Goal: Task Accomplishment & Management: Manage account settings

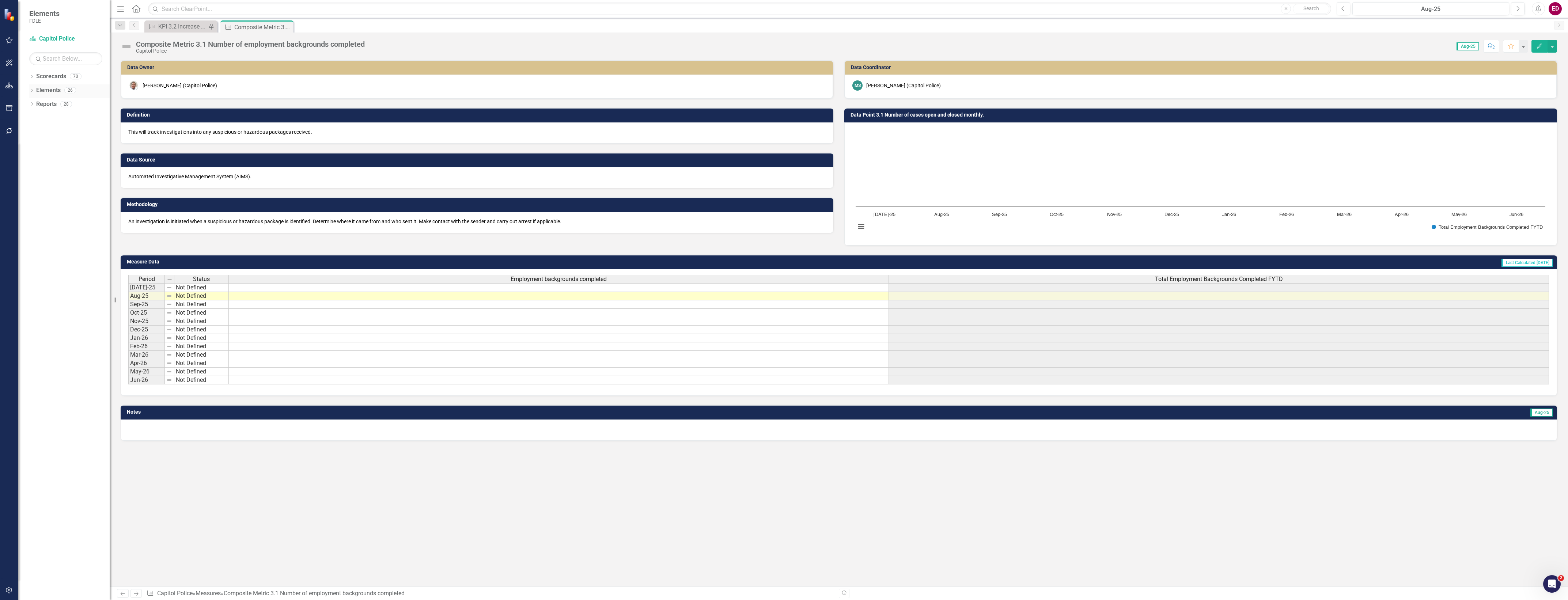
click at [30, 86] on div "Dropdown Elements 26" at bounding box center [69, 91] width 80 height 14
click at [30, 89] on icon "Dropdown" at bounding box center [32, 91] width 5 height 4
click at [35, 130] on icon "Dropdown" at bounding box center [35, 132] width 5 height 4
click at [68, 148] on link "KPI 1.1 Percentage of critical incidents/priority calls responded to within fiv…" at bounding box center [73, 143] width 72 height 12
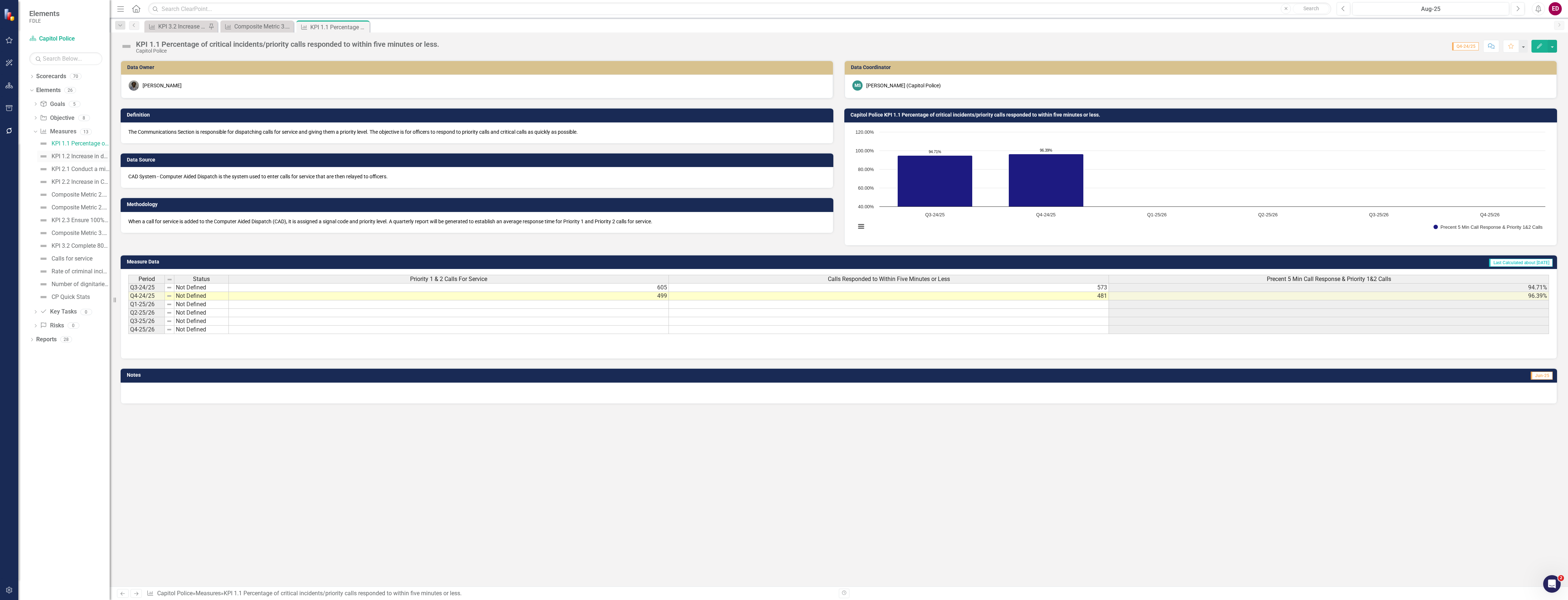
click at [72, 154] on div "KPI 1.2 Increase in daily presence through proactive patrol and K-9." at bounding box center [80, 156] width 58 height 7
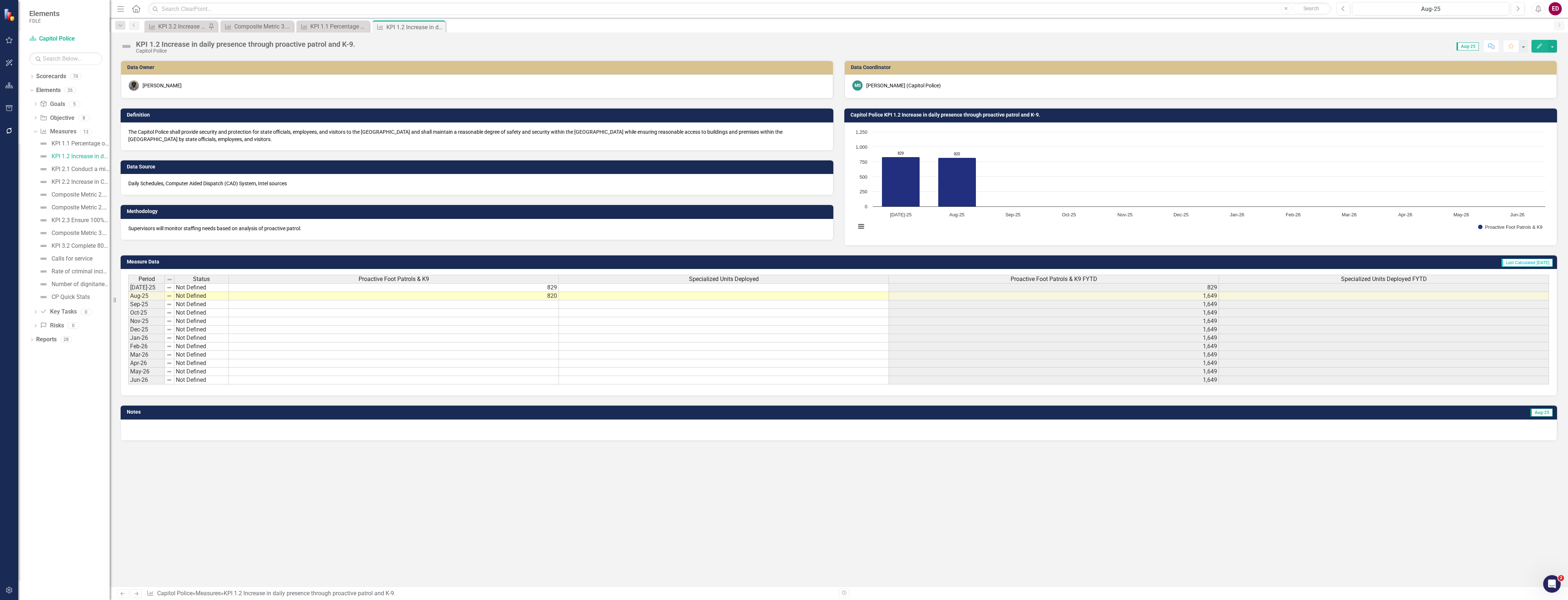
click at [805, 278] on div "Specialized Units Deployed" at bounding box center [724, 279] width 330 height 8
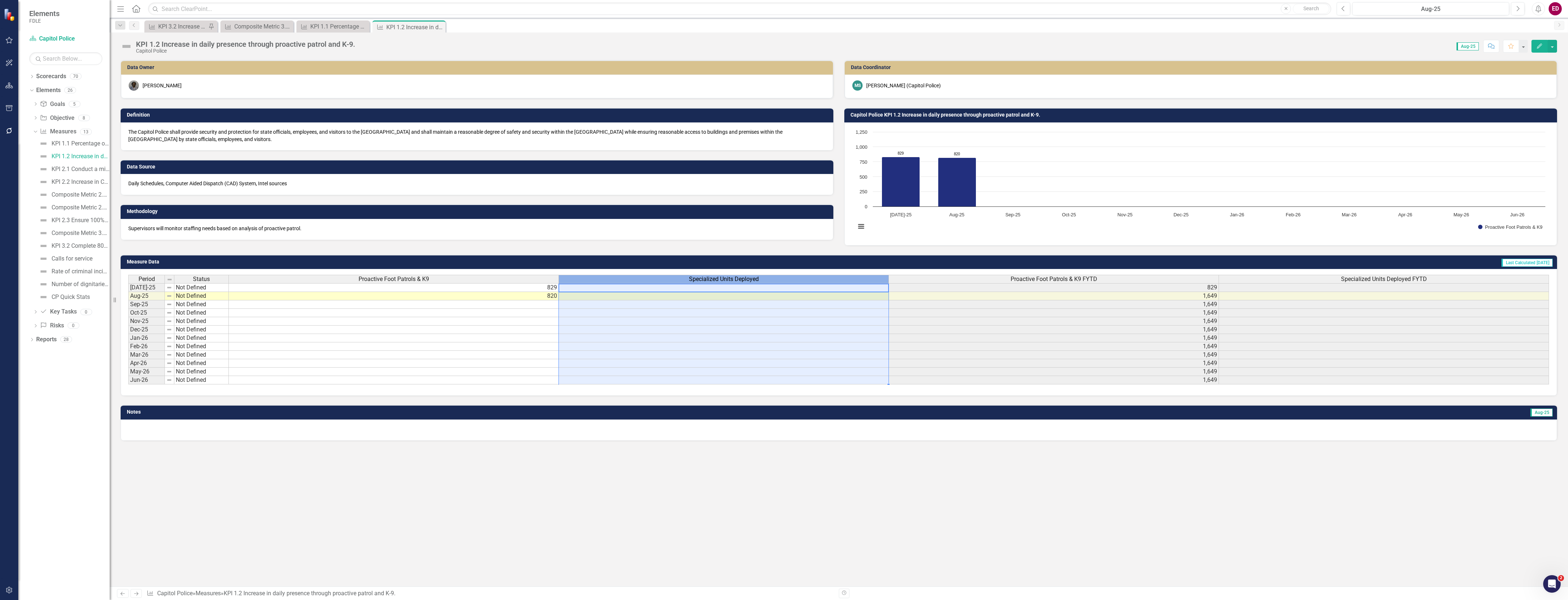
click at [805, 278] on div "Specialized Units Deployed" at bounding box center [724, 279] width 330 height 8
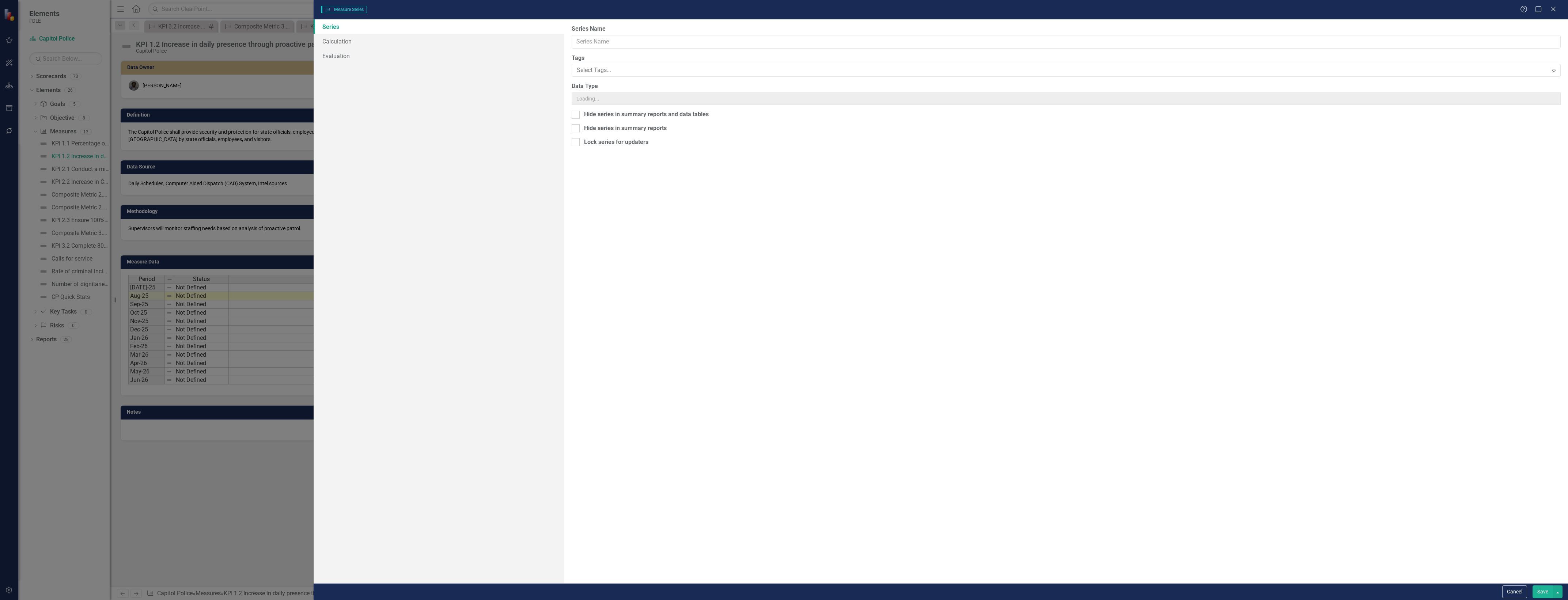
type input "Specialized Units Deployed"
click at [646, 139] on div "Hide series in summary reports" at bounding box center [626, 141] width 83 height 9
click at [576, 139] on input "Hide series in summary reports" at bounding box center [574, 139] width 5 height 5
checkbox input "true"
click at [660, 121] on div "From this page, you can edit the name, type, and visibility options of your ser…" at bounding box center [1066, 301] width 1004 height 564
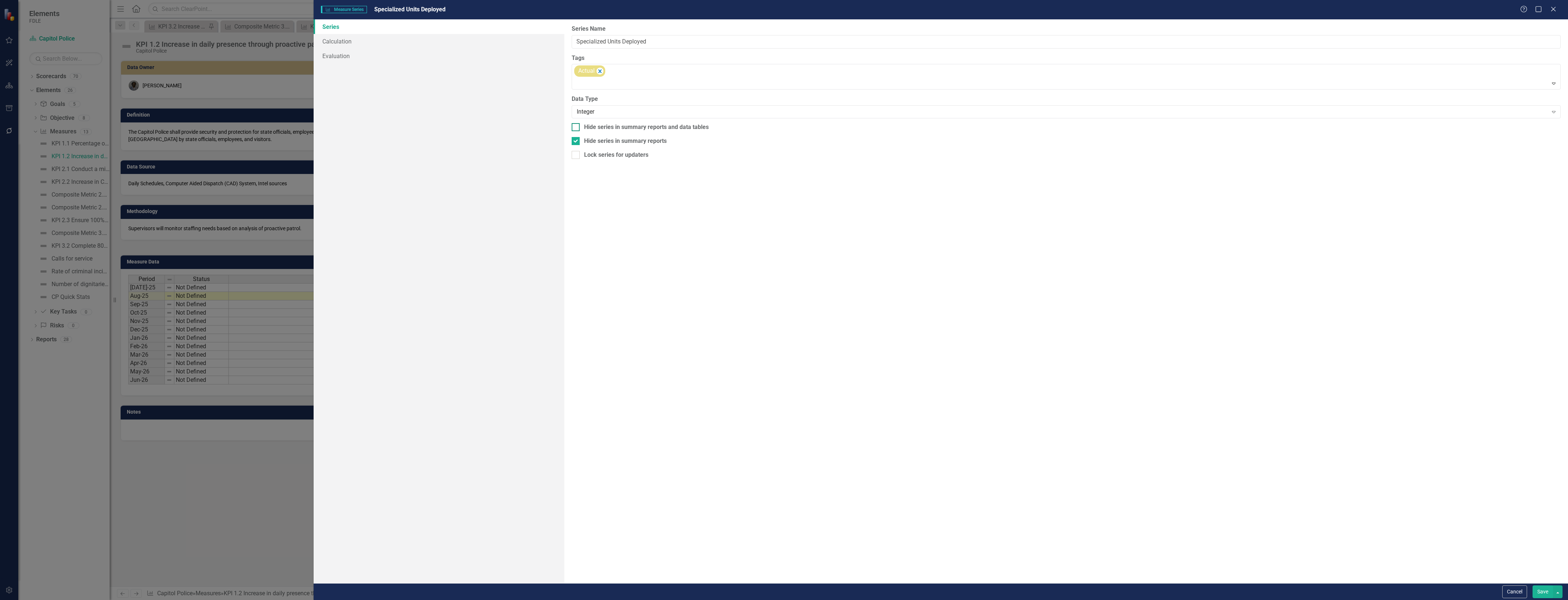
click at [663, 128] on div "Hide series in summary reports and data tables" at bounding box center [646, 127] width 125 height 9
click at [576, 128] on input "Hide series in summary reports and data tables" at bounding box center [574, 125] width 5 height 5
checkbox input "true"
click at [1540, 585] on div "Cancel Save" at bounding box center [940, 591] width 1255 height 17
click at [1545, 588] on button "Save" at bounding box center [1543, 591] width 21 height 13
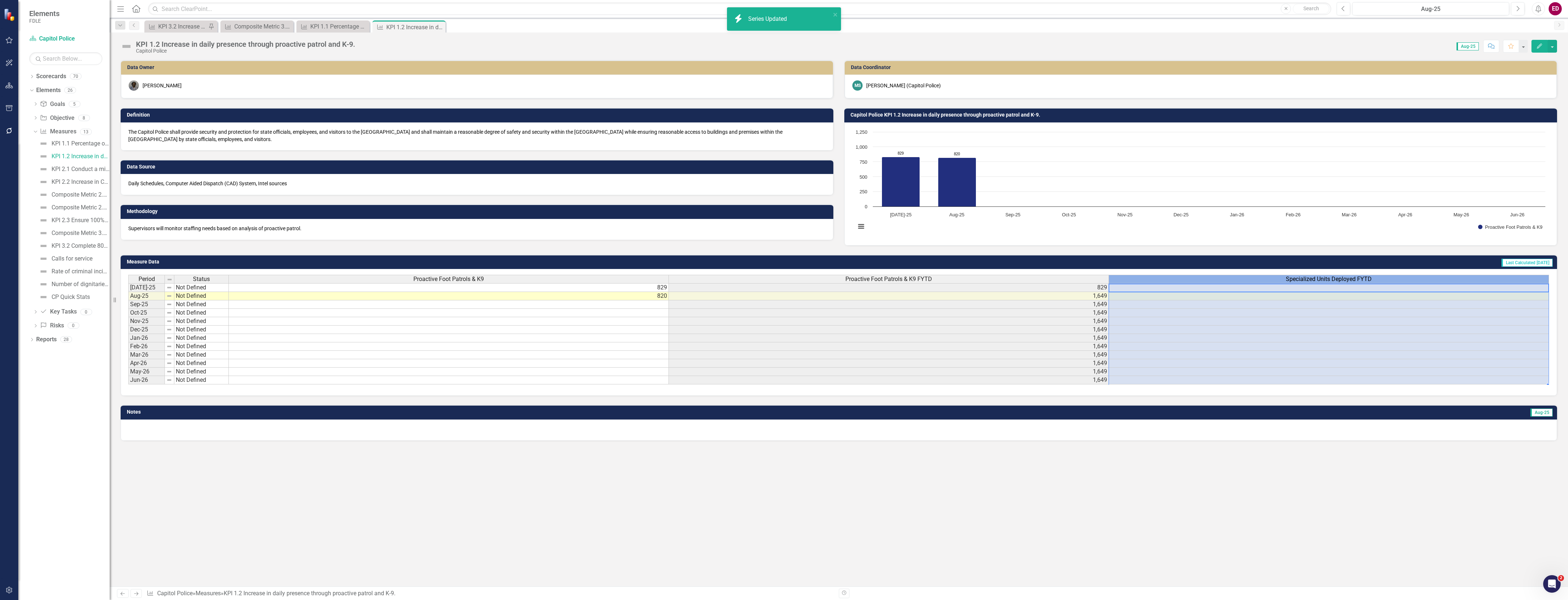
click at [1317, 275] on th "Specialized Units Deployed FYTD" at bounding box center [1329, 279] width 440 height 9
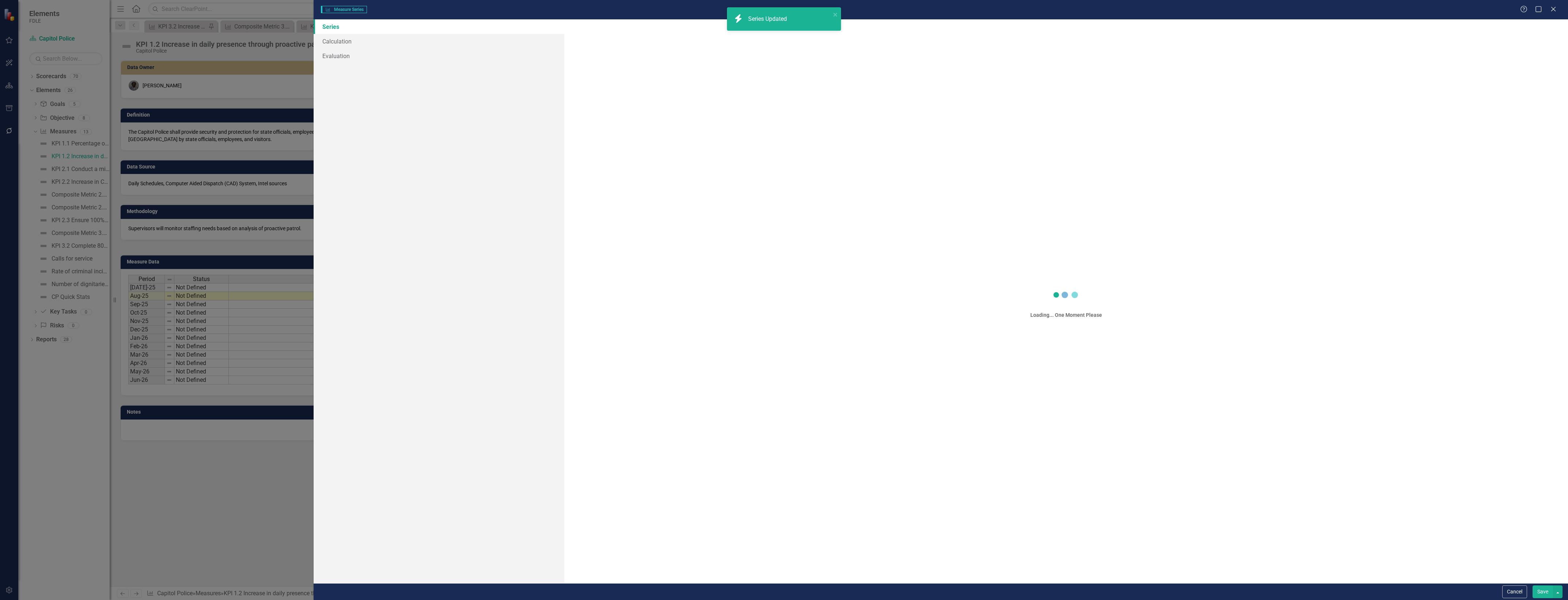
scroll to position [0, 5]
click at [402, 51] on div "Measure Series Measure Series Help Maximize Close Series Calculation Evaluation…" at bounding box center [784, 300] width 1568 height 600
click at [408, 43] on div "Measure Series Measure Series Help Maximize Close Series Calculation Evaluation…" at bounding box center [784, 300] width 1568 height 600
type input "Specialized Units Deployed FYTD"
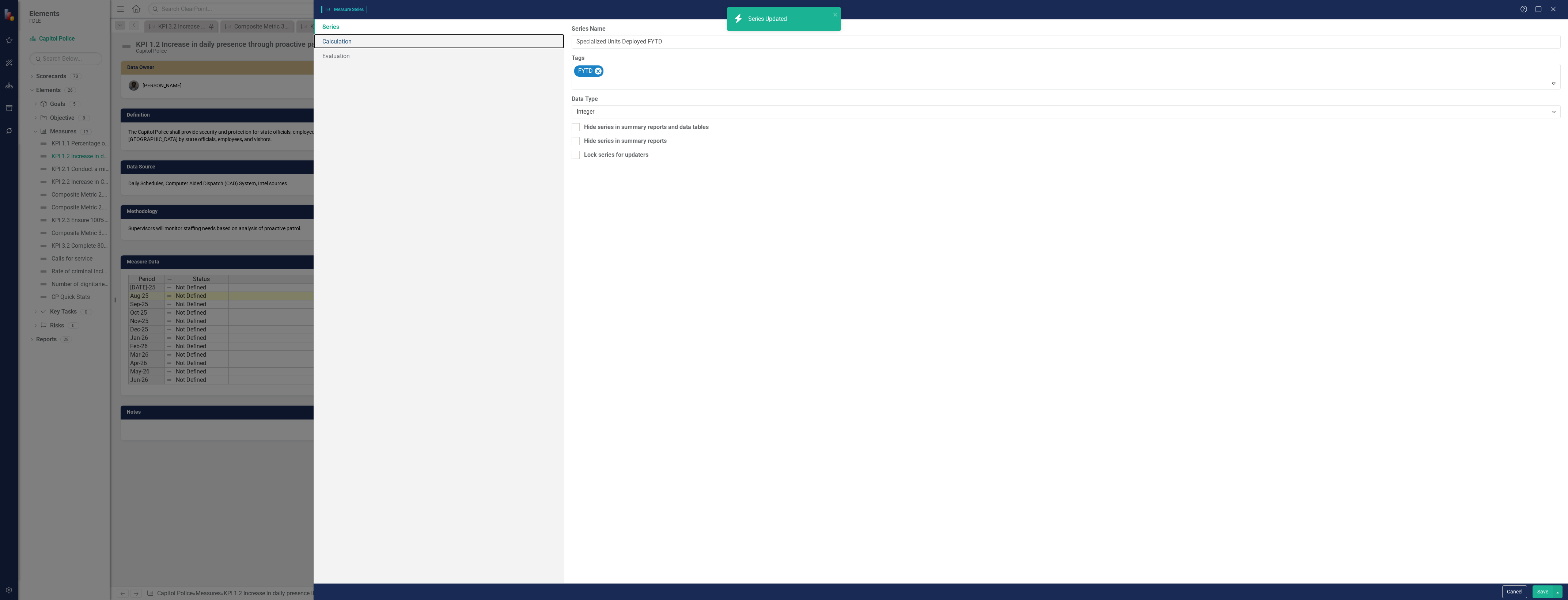
click at [408, 43] on link "Calculation" at bounding box center [439, 41] width 251 height 15
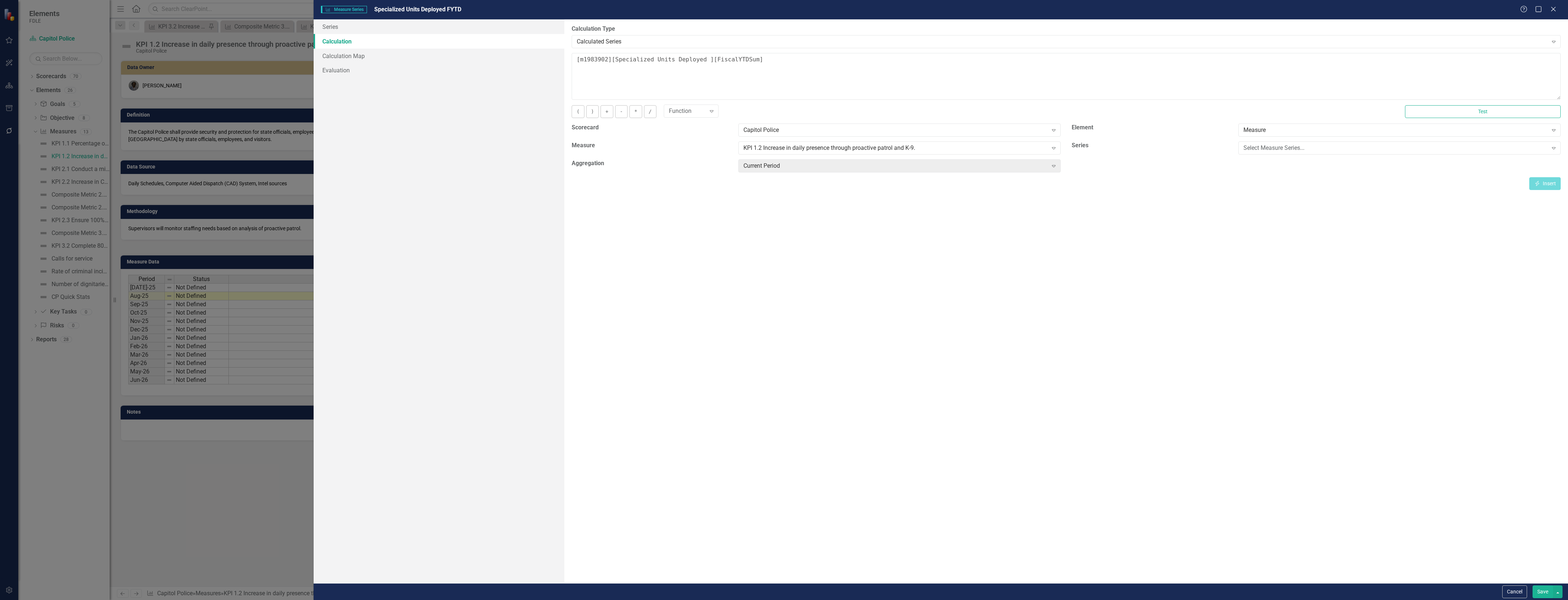
click at [472, 41] on link "Calculation" at bounding box center [439, 41] width 251 height 15
click at [472, 47] on link "Calculation" at bounding box center [439, 41] width 251 height 15
click at [474, 52] on link "Calculation Map" at bounding box center [439, 56] width 251 height 15
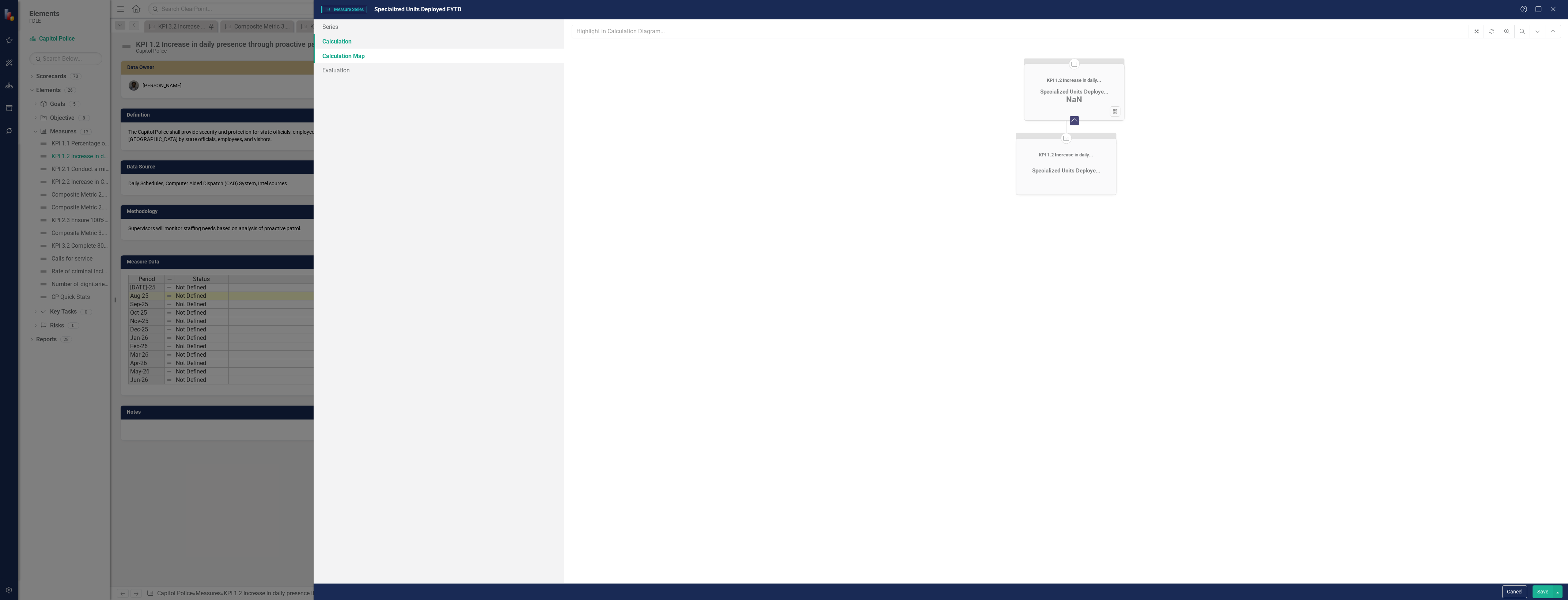
click at [478, 34] on link "Calculation" at bounding box center [439, 41] width 251 height 15
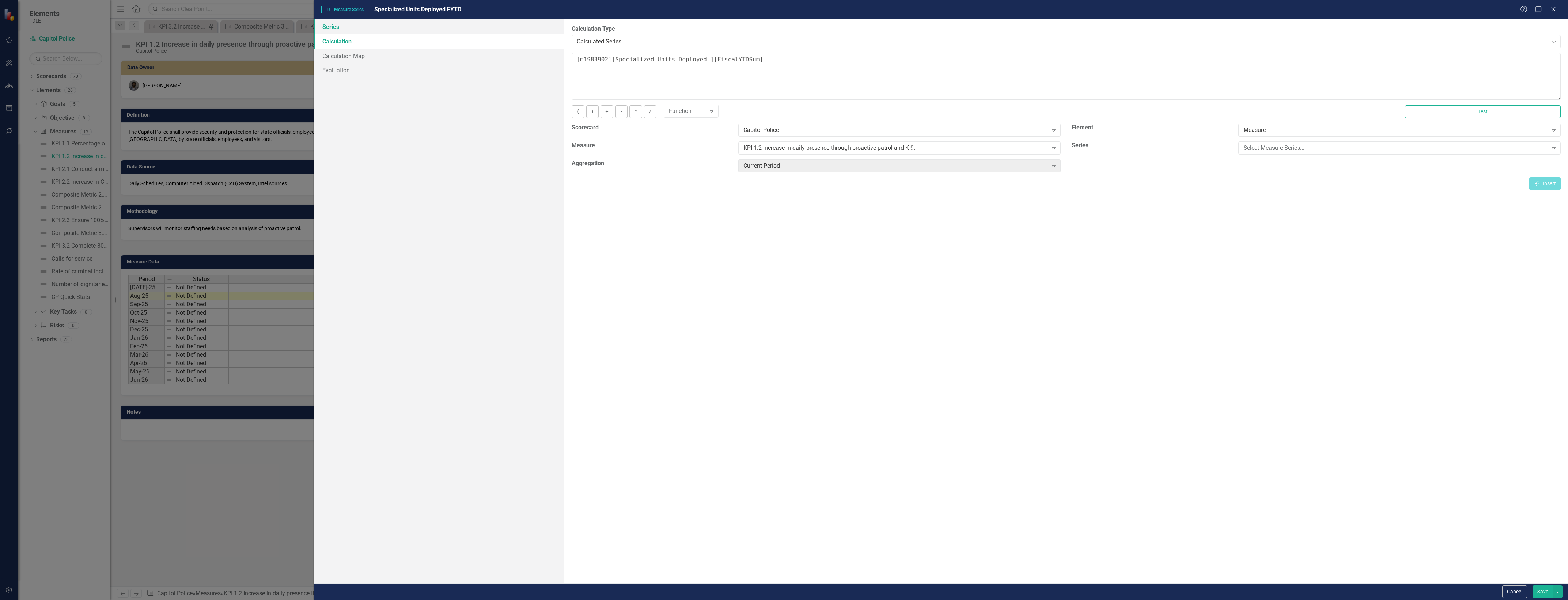
click at [485, 25] on link "Series" at bounding box center [439, 27] width 251 height 15
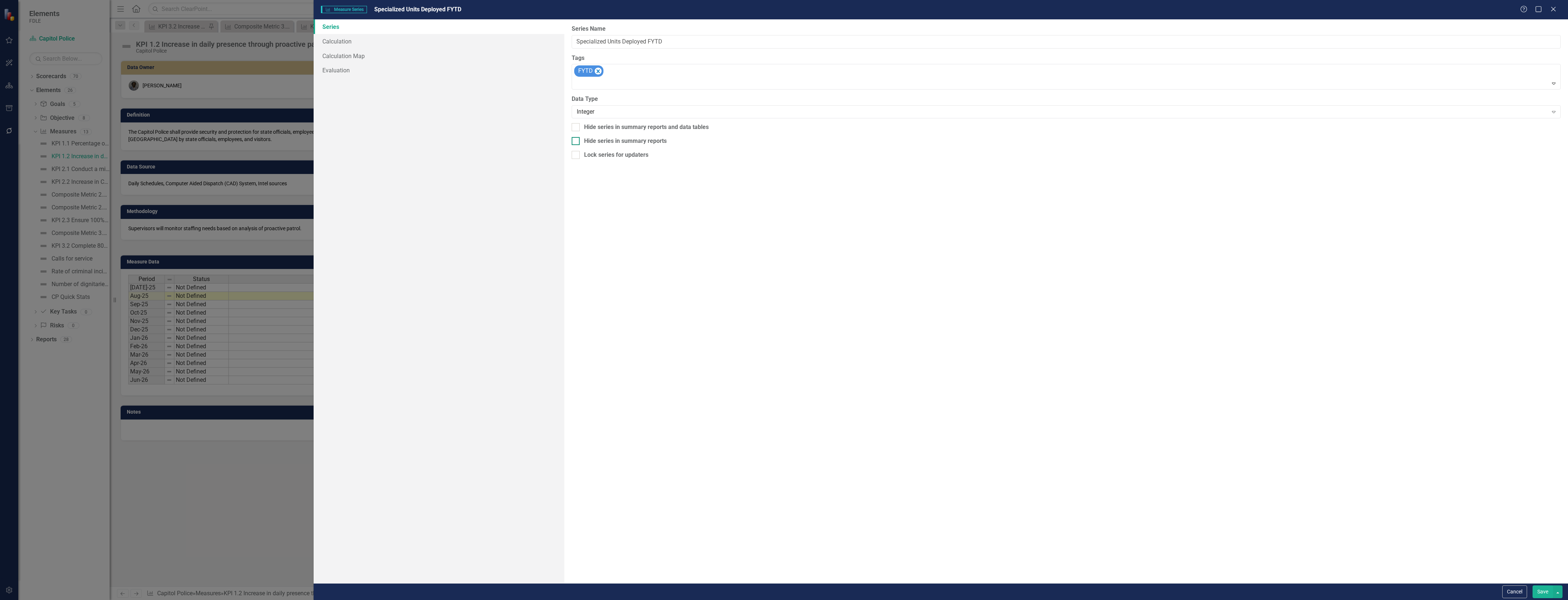
click at [638, 139] on div "Hide series in summary reports" at bounding box center [626, 141] width 83 height 9
click at [576, 139] on input "Hide series in summary reports" at bounding box center [574, 139] width 5 height 5
checkbox input "true"
click at [652, 124] on div "Hide series in summary reports and data tables" at bounding box center [646, 127] width 125 height 9
click at [576, 124] on input "Hide series in summary reports and data tables" at bounding box center [574, 125] width 5 height 5
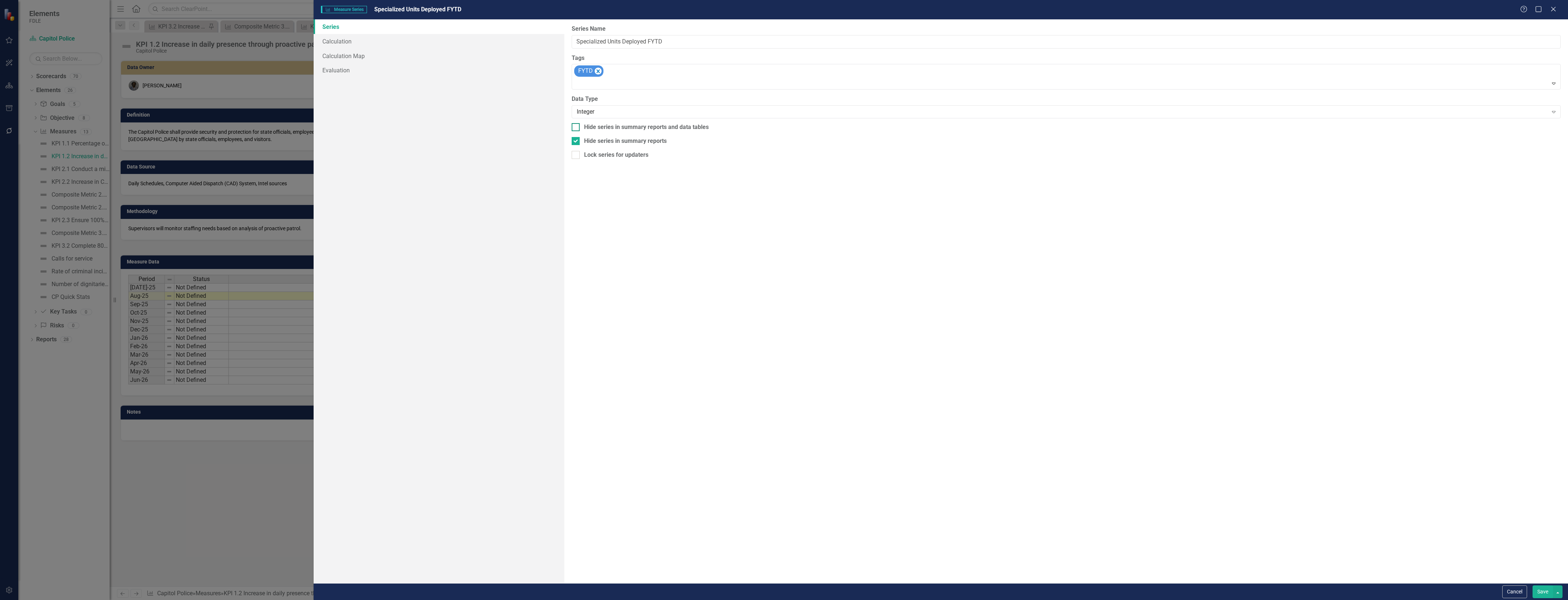
checkbox input "true"
click at [1547, 588] on button "Save" at bounding box center [1543, 591] width 21 height 13
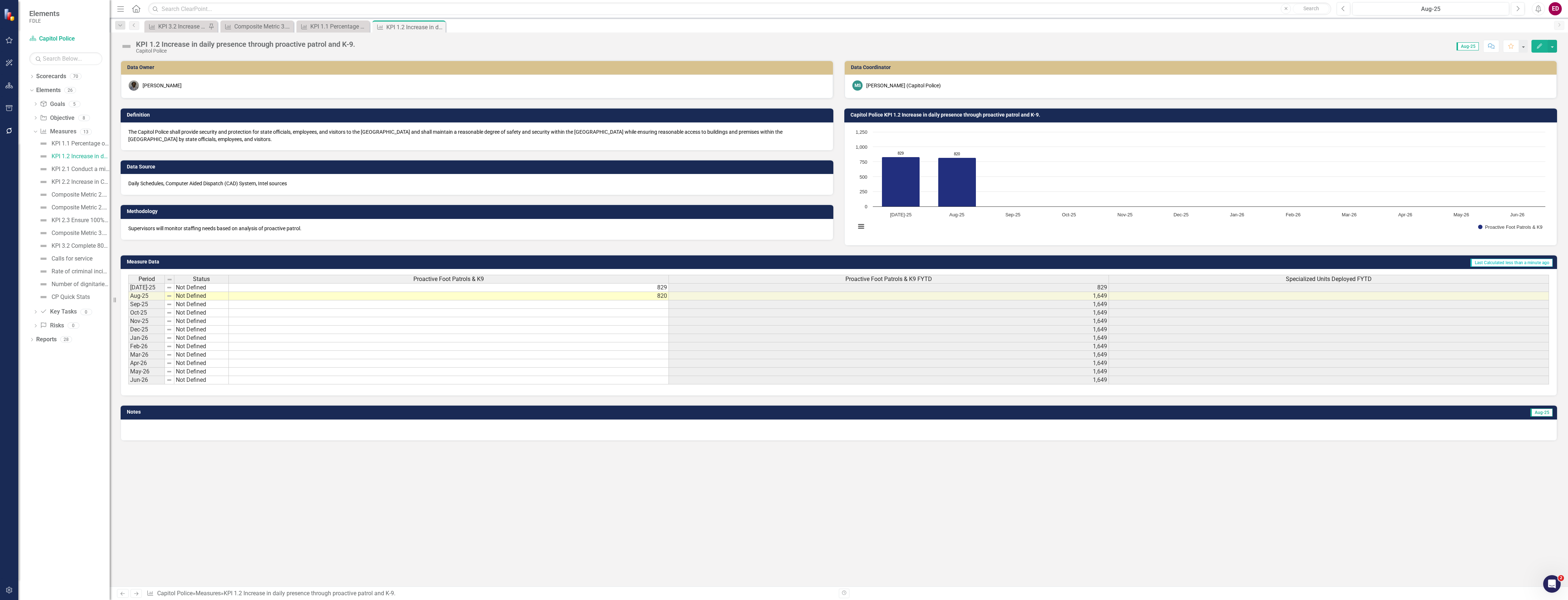
click at [1238, 281] on div "Specialized Units Deployed FYTD" at bounding box center [1329, 279] width 439 height 8
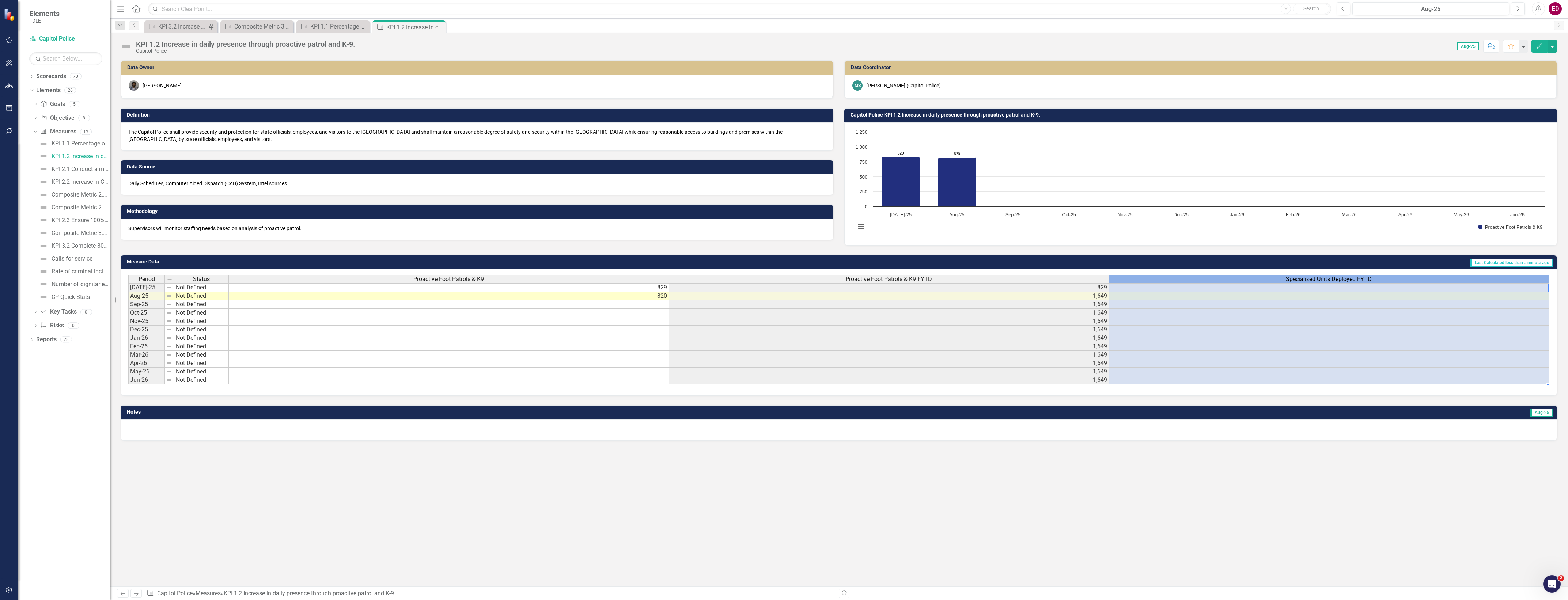
click at [1238, 281] on div "Specialized Units Deployed FYTD" at bounding box center [1329, 279] width 439 height 8
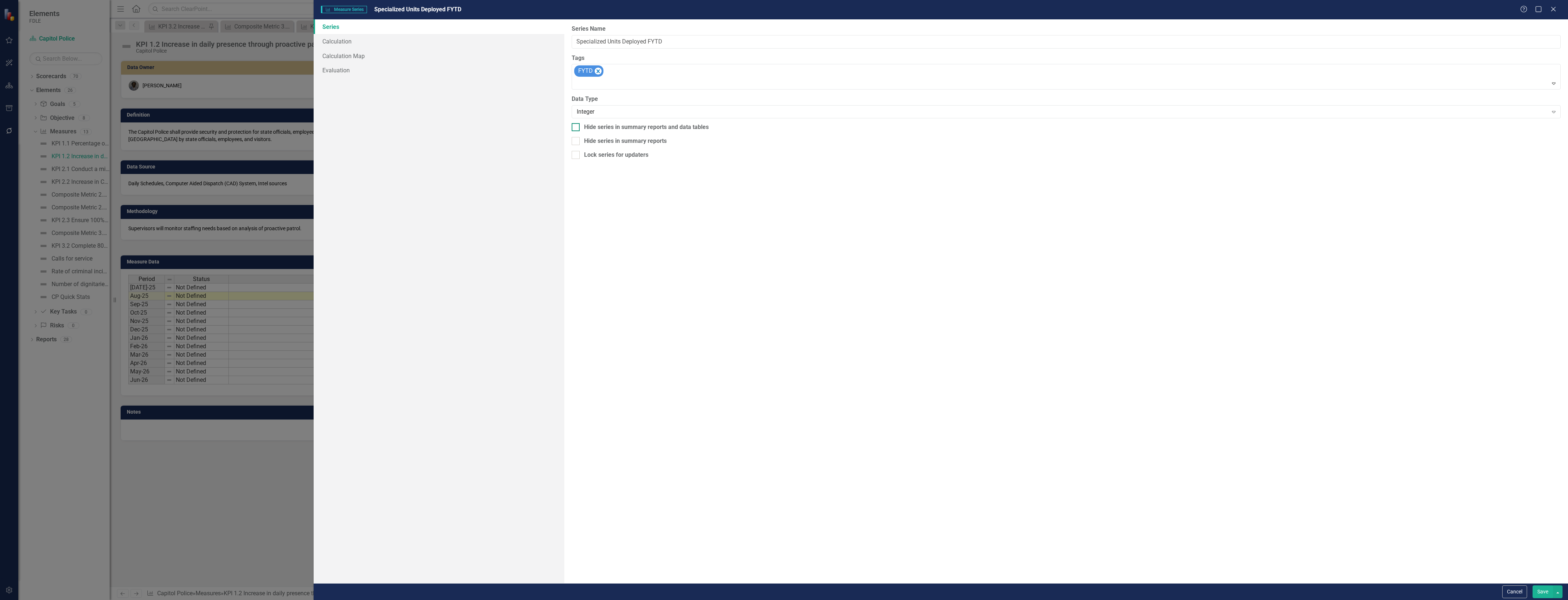
click at [673, 127] on div "Hide series in summary reports and data tables" at bounding box center [646, 127] width 125 height 9
click at [576, 127] on input "Hide series in summary reports and data tables" at bounding box center [574, 125] width 5 height 5
checkbox input "true"
click at [671, 134] on div "From this page, you can edit the name, type, and visibility options of your ser…" at bounding box center [1066, 301] width 1004 height 564
drag, startPoint x: 673, startPoint y: 136, endPoint x: 674, endPoint y: 146, distance: 10.0
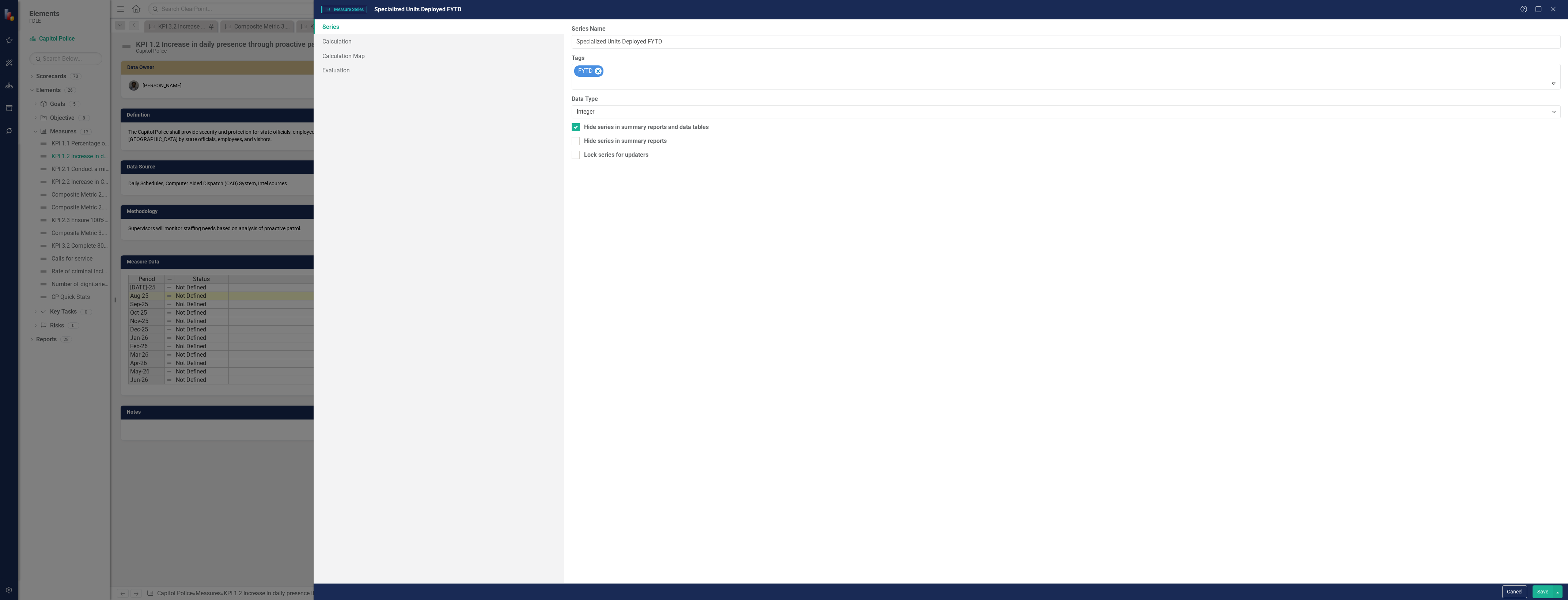
click at [673, 136] on div "From this page, you can edit the name, type, and visibility options of your ser…" at bounding box center [1066, 301] width 1004 height 564
click at [673, 146] on div "From this page, you can edit the name, type, and visibility options of your ser…" at bounding box center [1066, 301] width 1004 height 564
click at [665, 144] on div "Hide series in summary reports" at bounding box center [626, 141] width 83 height 9
click at [576, 142] on input "Hide series in summary reports" at bounding box center [574, 139] width 5 height 5
checkbox input "true"
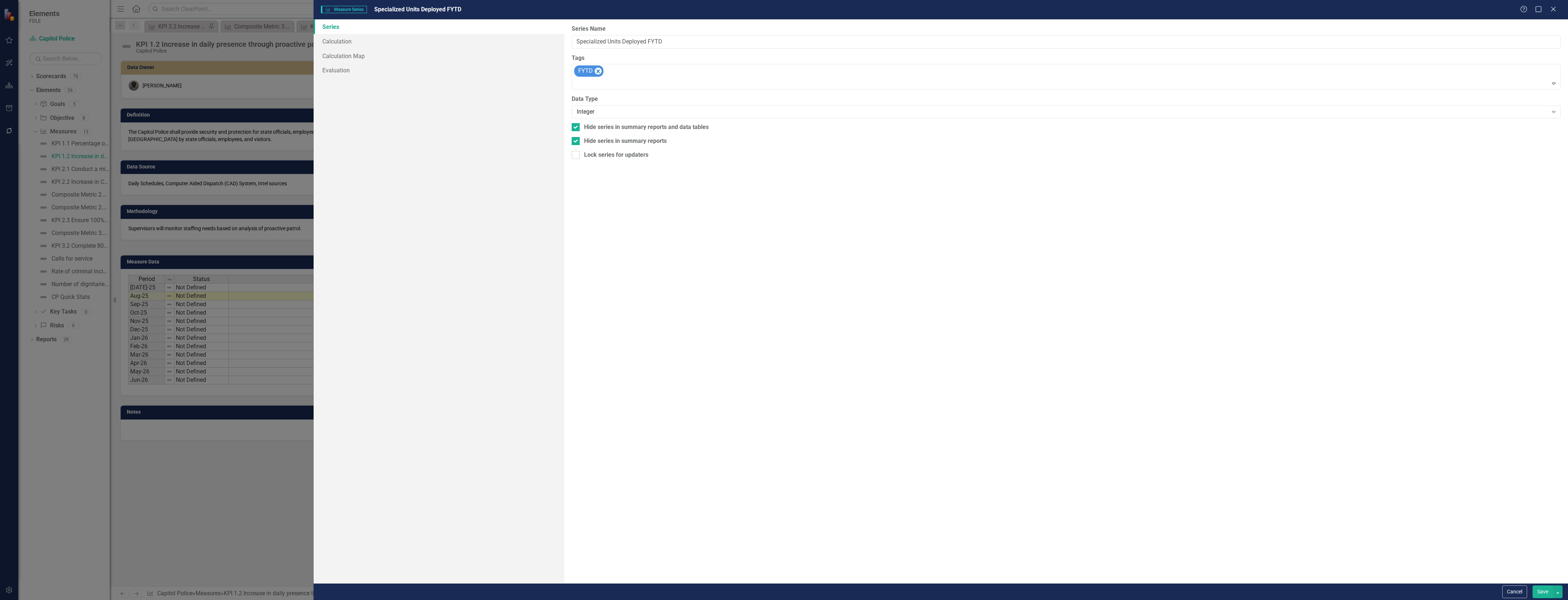
click at [1546, 595] on button "Save" at bounding box center [1543, 591] width 21 height 13
